Goal: Transaction & Acquisition: Purchase product/service

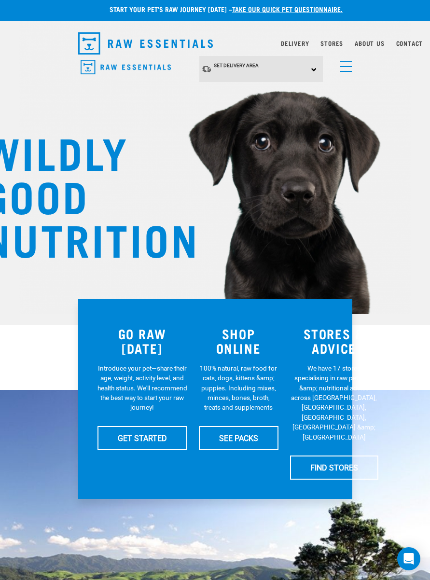
click at [317, 73] on div "Set Delivery Area North Island South Island" at bounding box center [260, 69] width 123 height 27
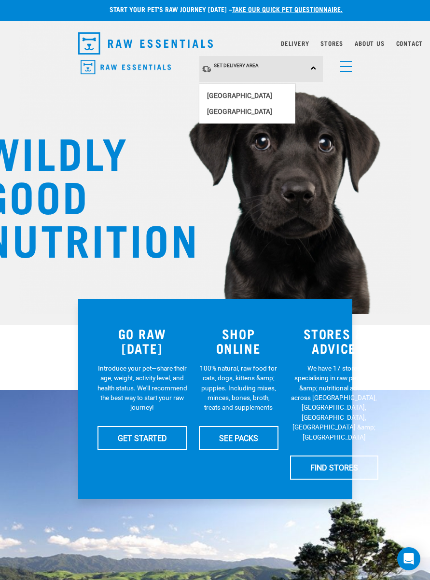
click at [226, 114] on link "[GEOGRAPHIC_DATA]" at bounding box center [247, 112] width 96 height 16
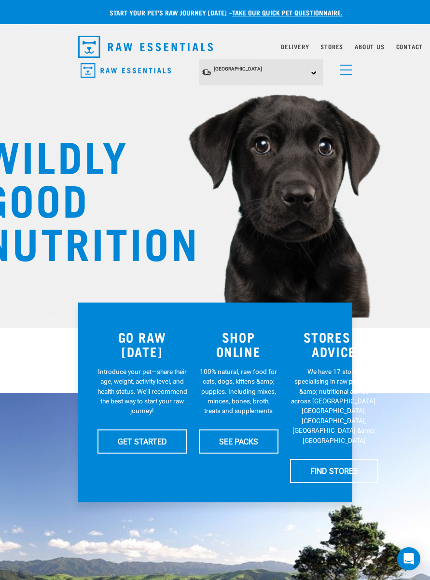
click at [412, 48] on link "Contact" at bounding box center [409, 46] width 27 height 3
click at [406, 53] on img at bounding box center [214, 137] width 391 height 361
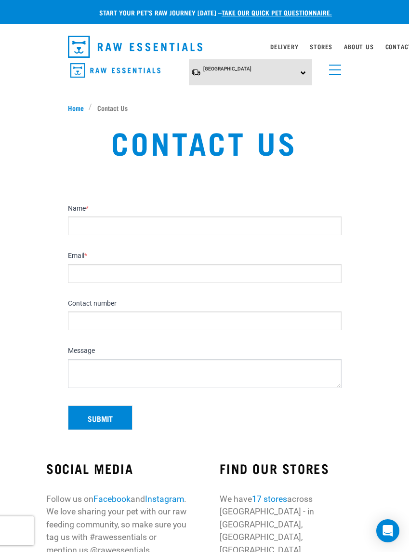
click at [284, 48] on link "Delivery" at bounding box center [285, 46] width 28 height 3
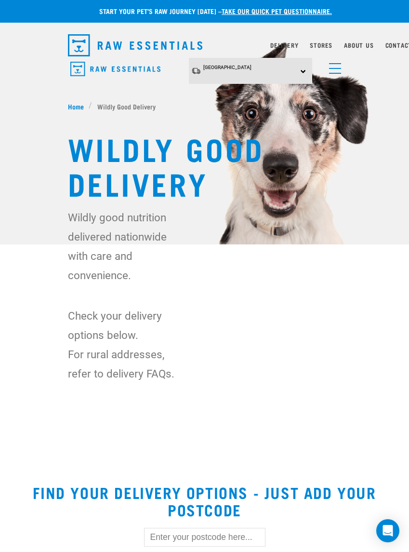
click at [335, 74] on link "menu" at bounding box center [333, 65] width 17 height 17
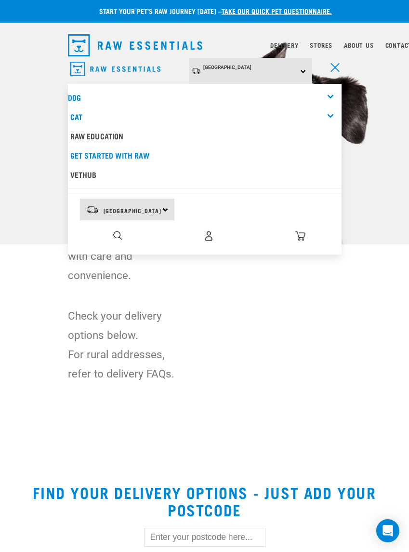
click at [80, 95] on link "Dog" at bounding box center [74, 97] width 13 height 4
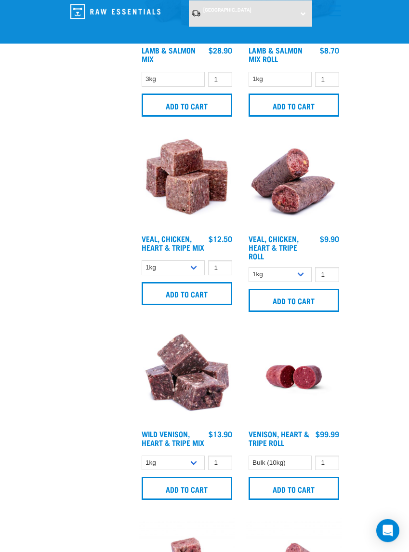
scroll to position [2210, 0]
click at [191, 494] on input "Add to cart" at bounding box center [187, 488] width 91 height 23
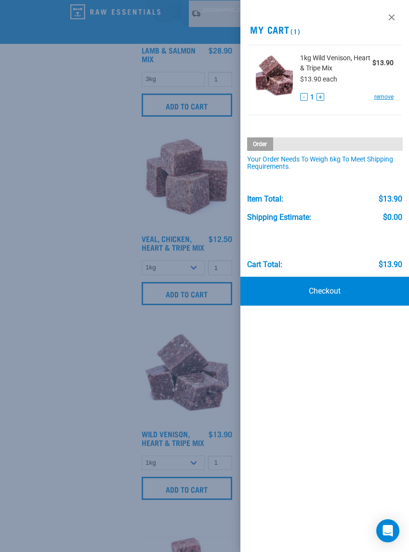
click at [390, 16] on link at bounding box center [391, 17] width 15 height 15
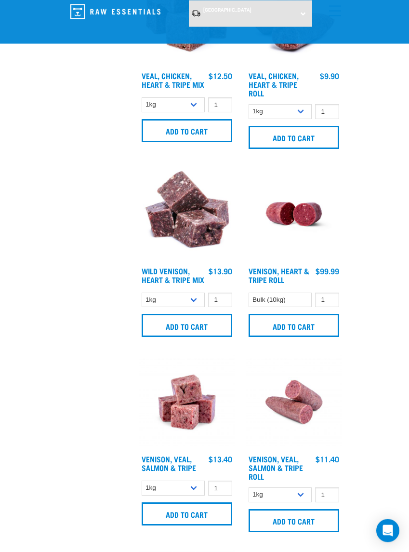
scroll to position [2371, 0]
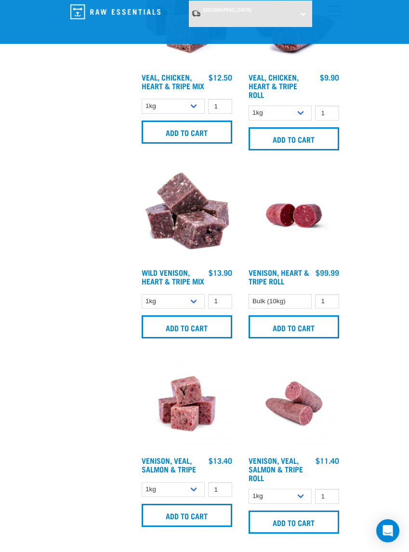
click at [184, 524] on input "Add to cart" at bounding box center [187, 515] width 91 height 23
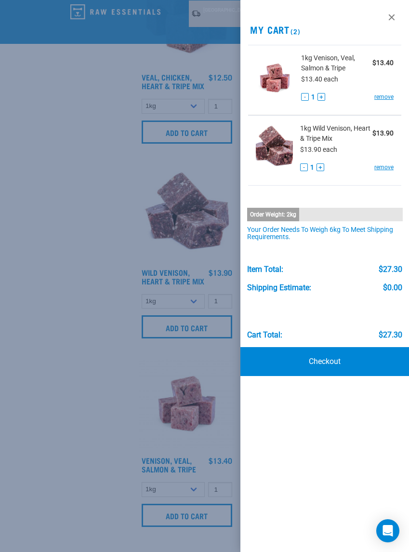
click at [392, 18] on link at bounding box center [391, 17] width 15 height 15
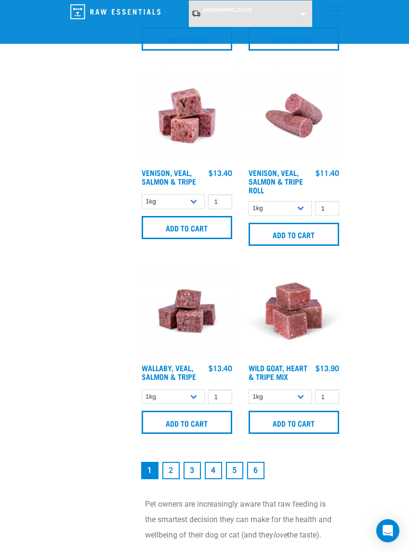
scroll to position [2675, 0]
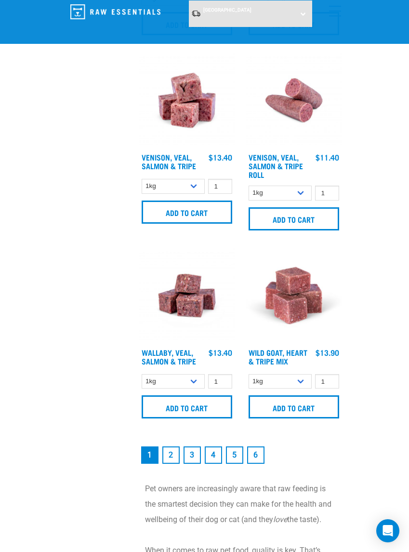
click at [182, 414] on input "Add to cart" at bounding box center [187, 406] width 91 height 23
click at [170, 463] on link "2" at bounding box center [171, 455] width 17 height 17
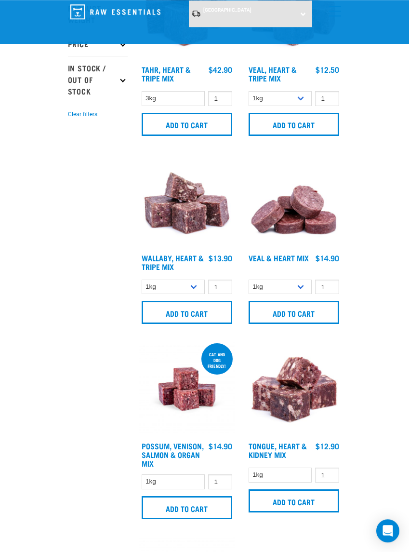
scroll to position [293, 0]
click at [284, 308] on input "Add to cart" at bounding box center [294, 312] width 91 height 23
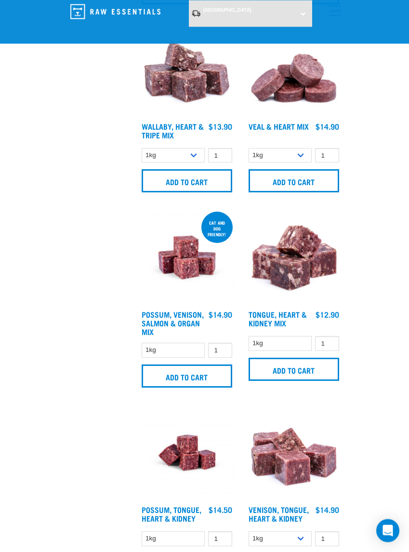
scroll to position [425, 0]
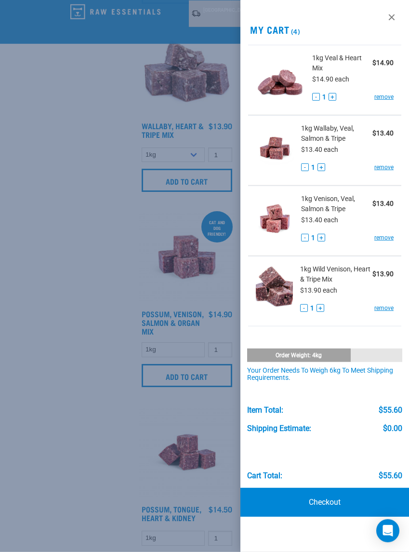
click at [389, 16] on link at bounding box center [391, 17] width 15 height 15
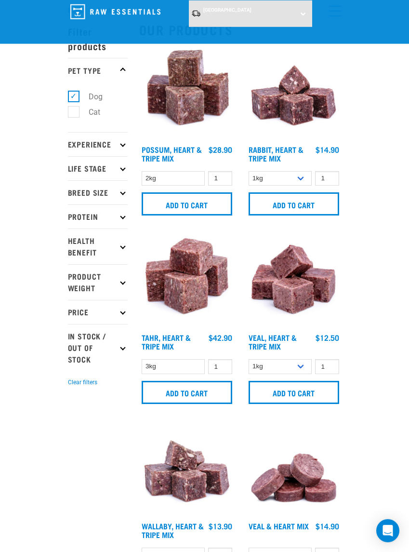
scroll to position [0, 0]
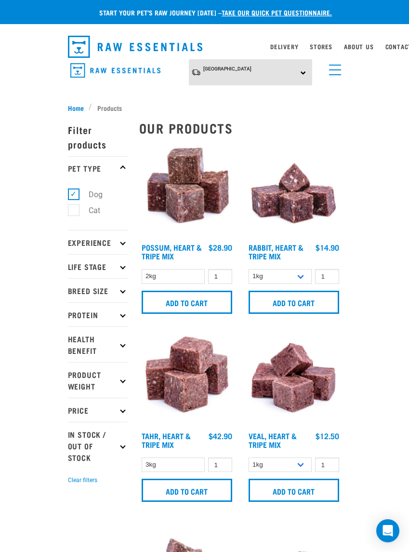
click at [337, 71] on link "menu" at bounding box center [333, 67] width 17 height 17
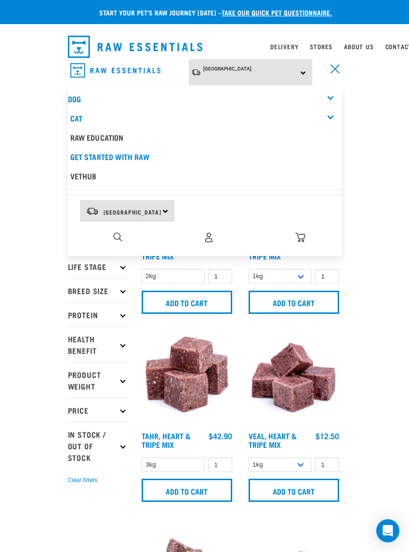
click at [78, 116] on link "Cat" at bounding box center [76, 118] width 12 height 4
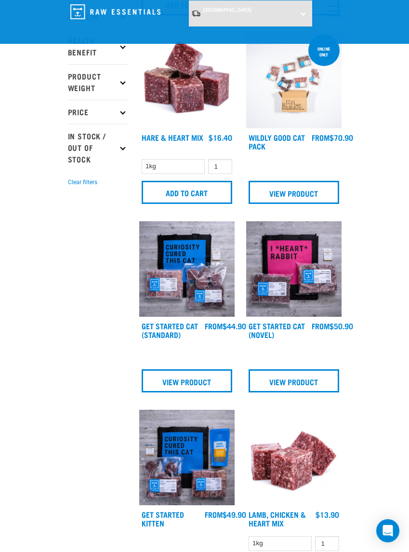
scroll to position [225, 0]
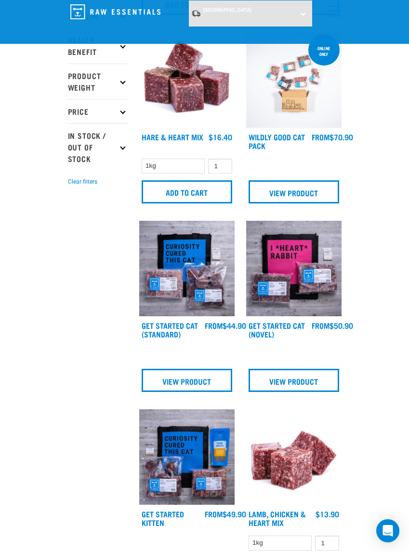
click at [178, 193] on input "Add to cart" at bounding box center [187, 191] width 91 height 23
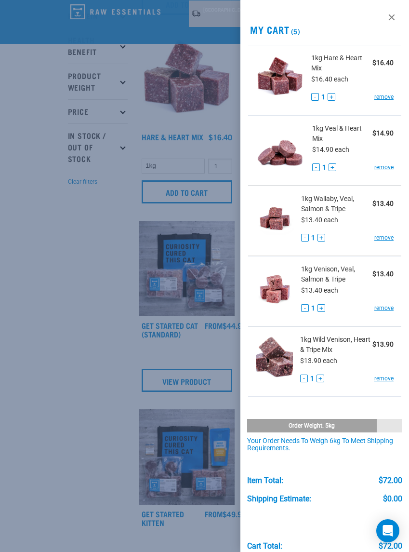
click at [390, 17] on link at bounding box center [391, 17] width 15 height 15
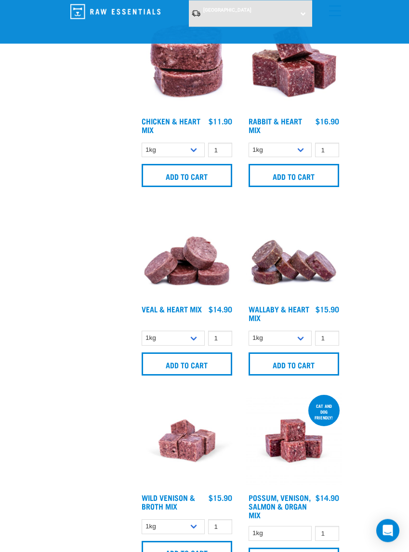
scroll to position [995, 0]
click at [288, 360] on input "Add to cart" at bounding box center [294, 364] width 91 height 23
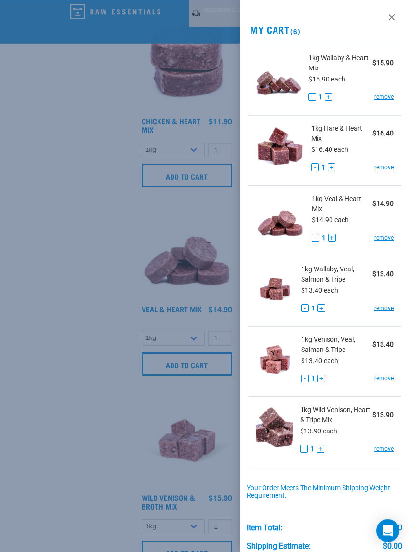
click at [329, 95] on button "+" at bounding box center [329, 97] width 8 height 8
click at [337, 164] on div "- 1 + remove" at bounding box center [353, 168] width 82 height 10
click at [331, 165] on button "+" at bounding box center [332, 167] width 8 height 8
click at [334, 235] on button "+" at bounding box center [333, 238] width 8 height 8
click at [325, 305] on button "+" at bounding box center [322, 308] width 8 height 8
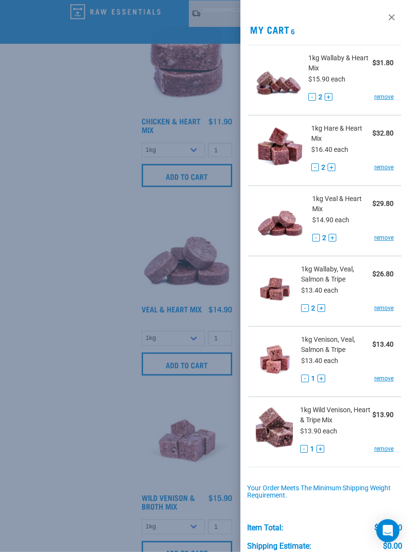
click at [313, 380] on span "1" at bounding box center [314, 379] width 4 height 10
click at [324, 377] on button "+" at bounding box center [322, 379] width 8 height 8
click at [386, 452] on link "remove" at bounding box center [384, 449] width 19 height 9
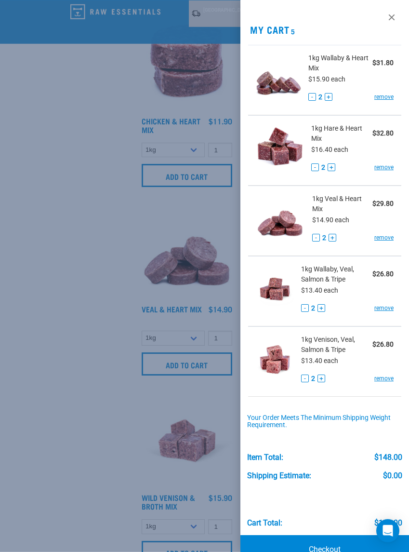
click at [207, 292] on div at bounding box center [204, 276] width 409 height 552
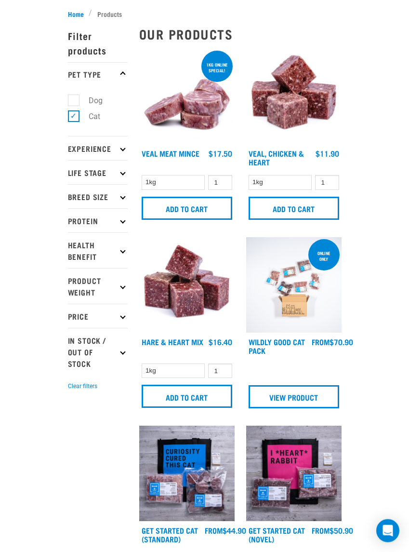
scroll to position [0, 0]
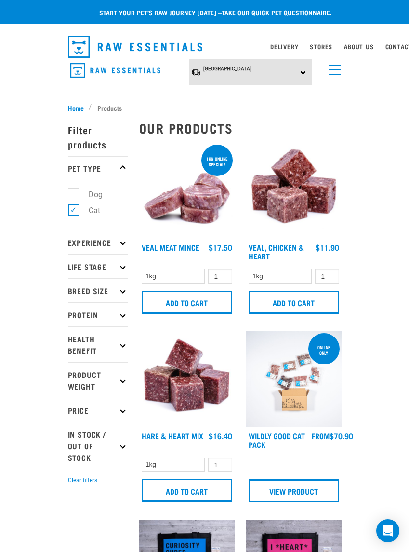
click at [334, 68] on link "menu" at bounding box center [333, 67] width 17 height 17
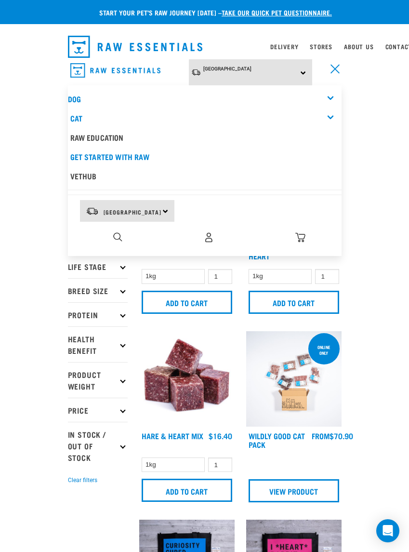
click at [80, 96] on link "Dog" at bounding box center [74, 98] width 13 height 4
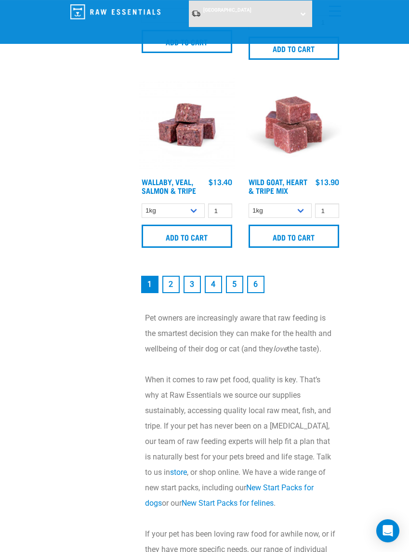
scroll to position [2845, 0]
click at [173, 287] on link "2" at bounding box center [171, 284] width 17 height 17
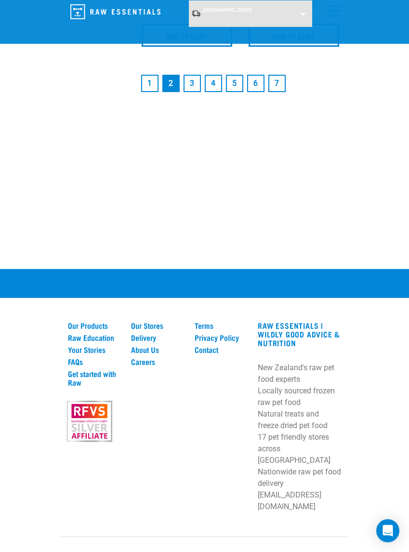
scroll to position [3029, 0]
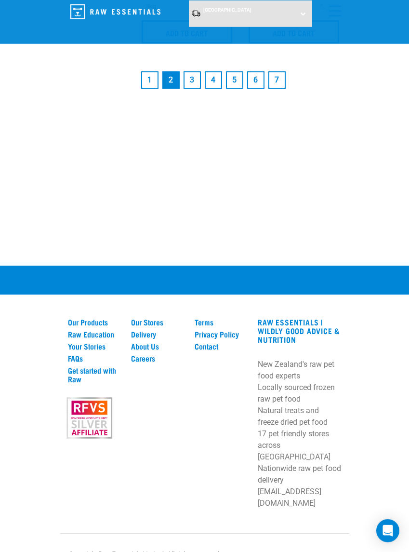
click at [195, 89] on link "3" at bounding box center [192, 79] width 17 height 17
click at [190, 83] on link "3" at bounding box center [192, 79] width 17 height 17
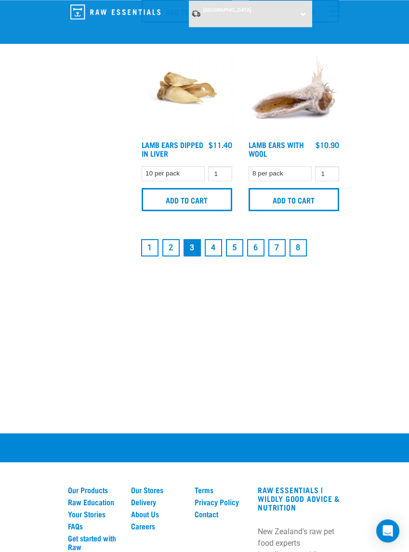
scroll to position [2857, 0]
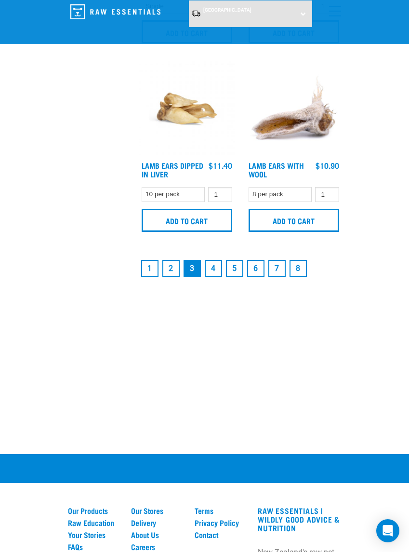
click at [212, 266] on link "4" at bounding box center [213, 268] width 17 height 17
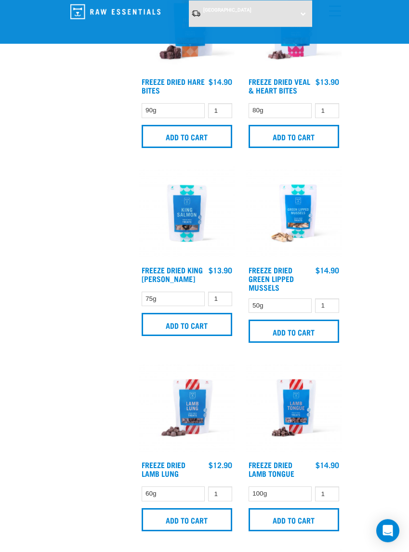
scroll to position [1043, 0]
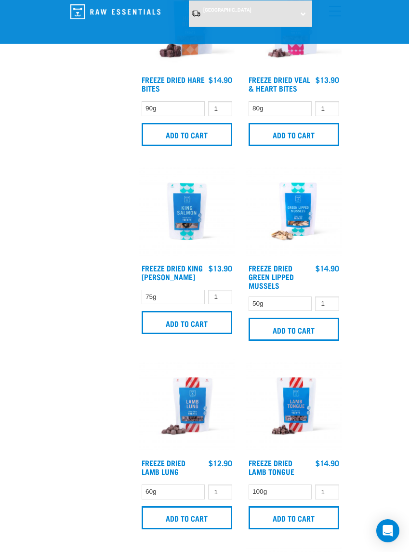
click at [178, 524] on input "Add to cart" at bounding box center [187, 517] width 91 height 23
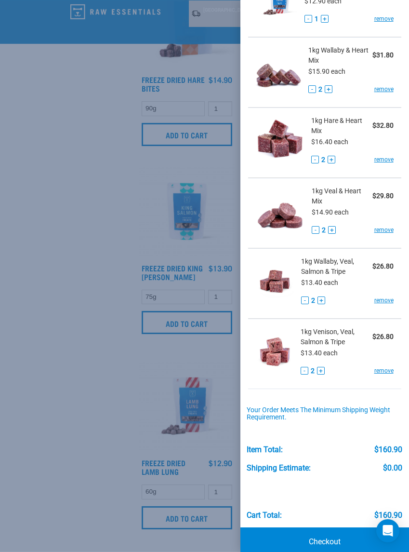
scroll to position [78, 0]
click at [315, 540] on link "Checkout" at bounding box center [325, 542] width 169 height 29
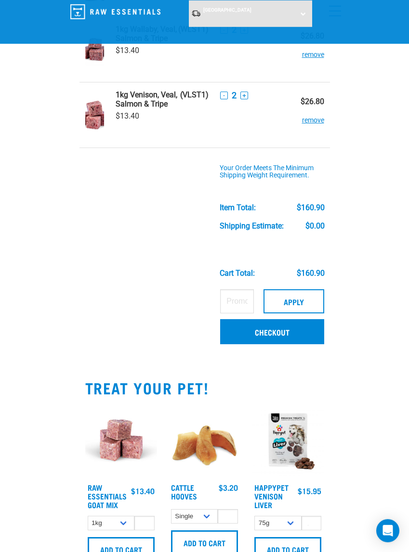
scroll to position [337, 0]
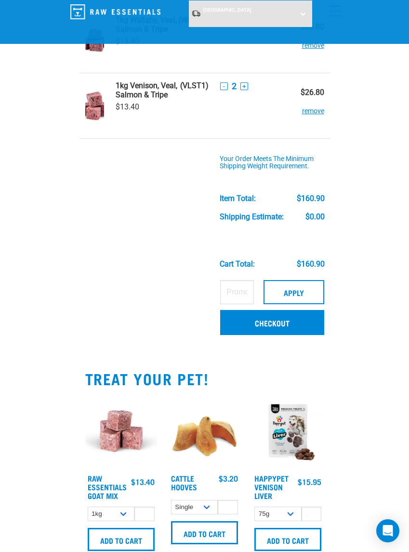
click at [274, 317] on link "Checkout" at bounding box center [272, 322] width 104 height 25
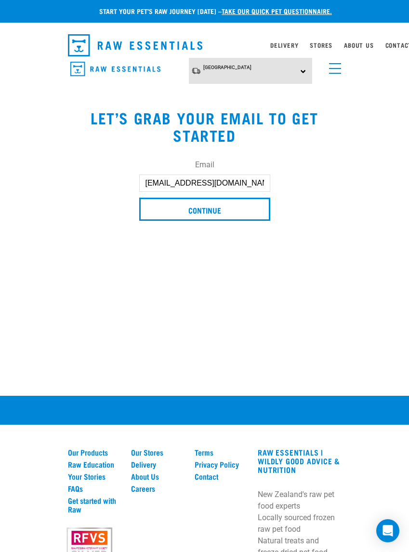
click at [197, 211] on input "Continue" at bounding box center [204, 209] width 131 height 23
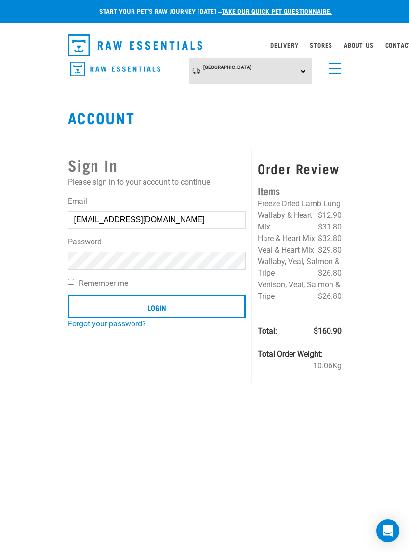
click at [157, 307] on input "Login" at bounding box center [157, 306] width 178 height 23
click at [71, 283] on input "Remember me" at bounding box center [71, 282] width 6 height 6
click at [74, 282] on input "Remember me" at bounding box center [71, 282] width 6 height 6
checkbox input "false"
click at [159, 306] on input "Login" at bounding box center [157, 306] width 178 height 23
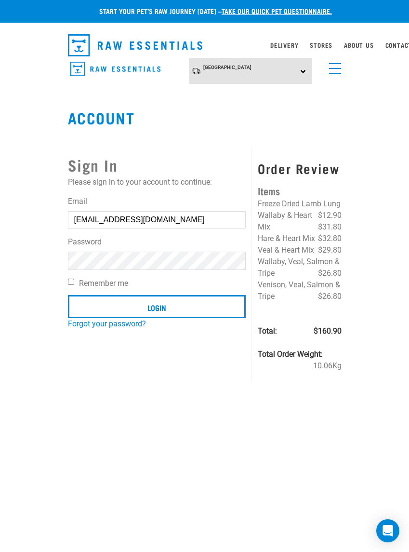
scroll to position [1, 0]
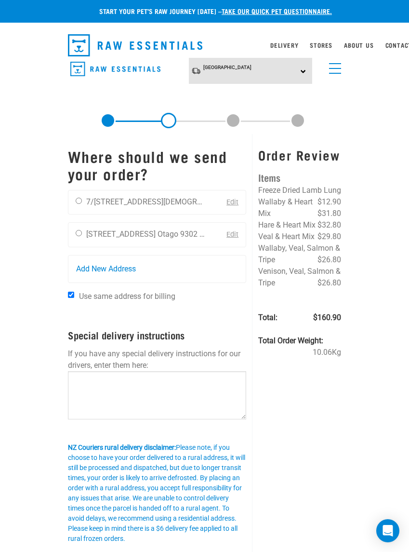
click at [81, 199] on input "radio" at bounding box center [79, 201] width 6 height 6
radio input "true"
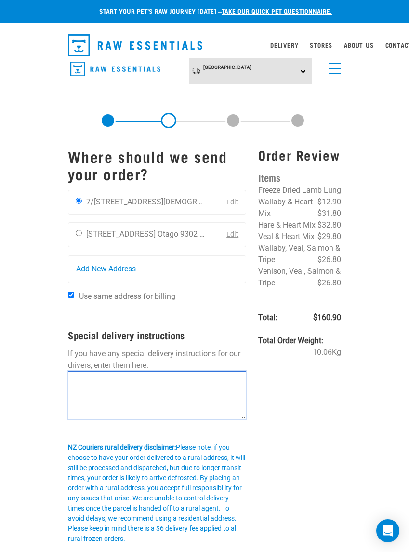
click at [83, 388] on textarea at bounding box center [157, 395] width 179 height 48
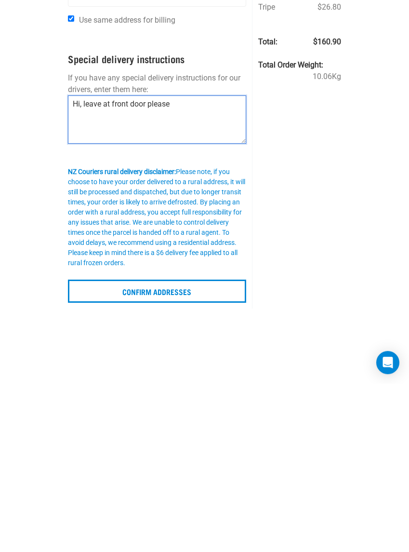
type textarea "Hi, leave at front door please"
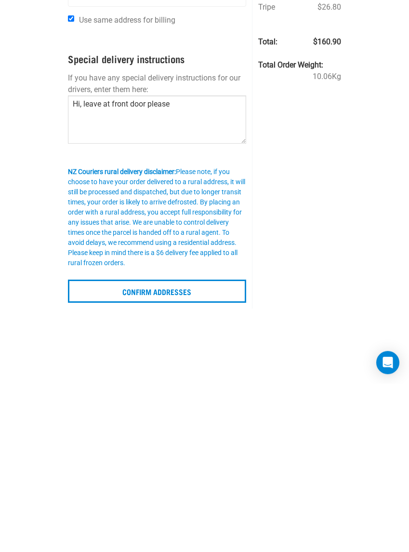
click at [151, 448] on input "Confirm addresses" at bounding box center [157, 459] width 179 height 23
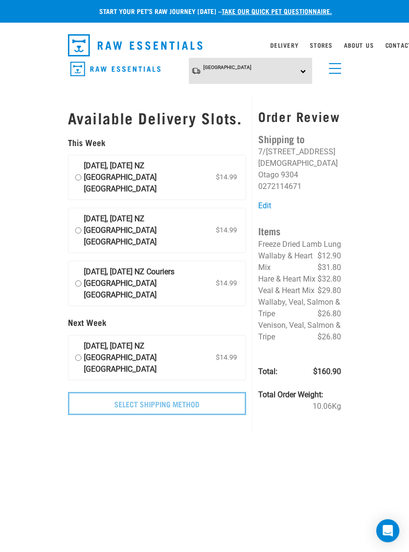
click at [82, 220] on input "11 September, Thursday NZ Couriers South Island Long Haul $14.99" at bounding box center [78, 230] width 6 height 35
radio input "true"
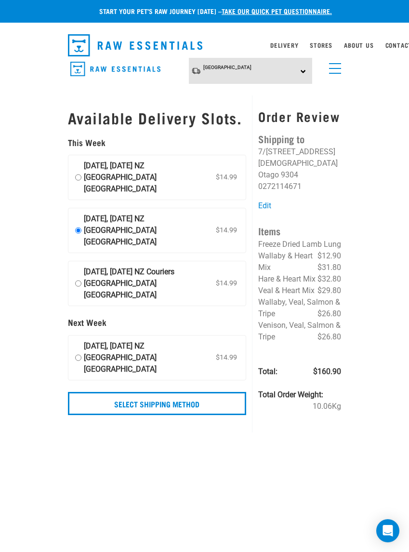
click at [156, 392] on input "Select Shipping Method" at bounding box center [157, 403] width 179 height 23
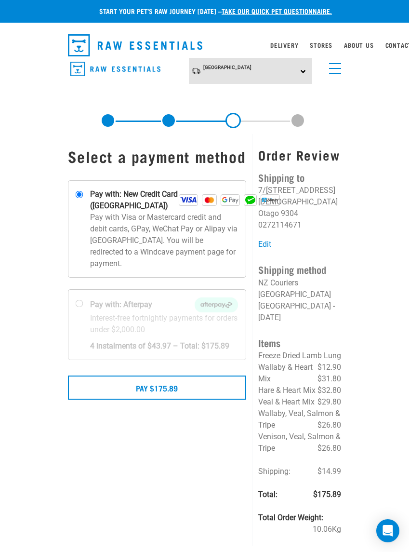
click at [151, 400] on button "Pay $175.89" at bounding box center [157, 388] width 179 height 24
